Goal: Task Accomplishment & Management: Use online tool/utility

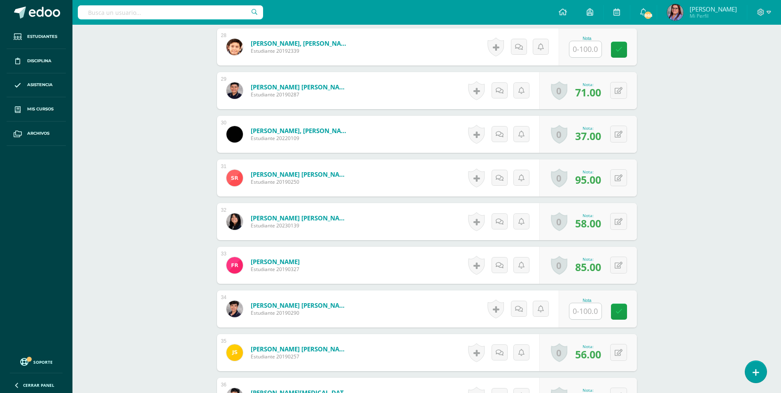
scroll to position [1441, 0]
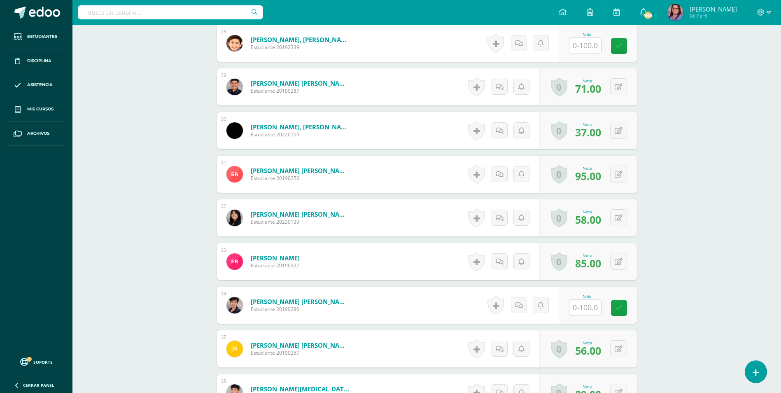
click at [574, 306] on input "text" at bounding box center [586, 307] width 32 height 16
type input "64"
